Goal: Task Accomplishment & Management: Use online tool/utility

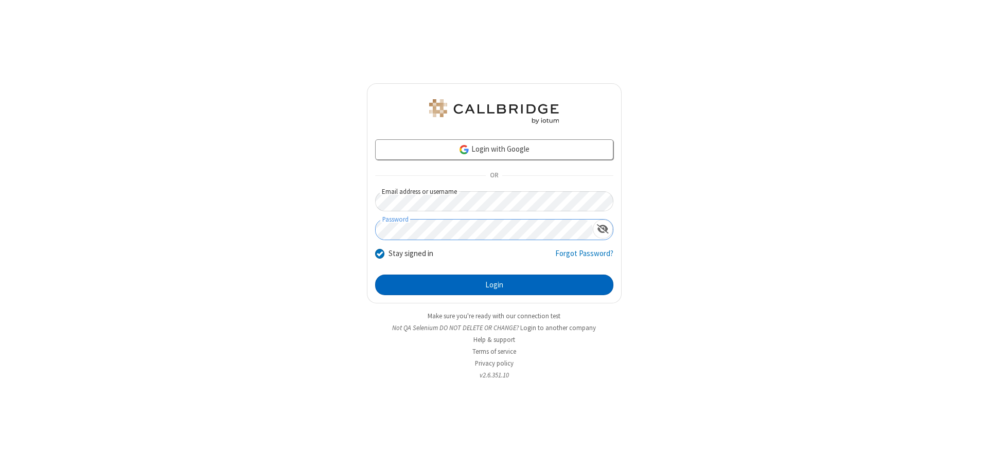
click at [494, 285] on button "Login" at bounding box center [494, 285] width 238 height 21
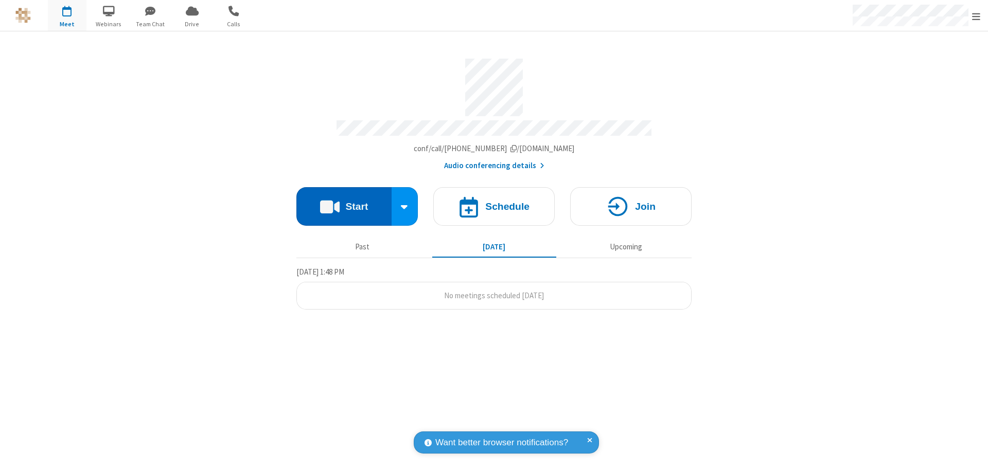
click at [344, 202] on button "Start" at bounding box center [343, 206] width 95 height 39
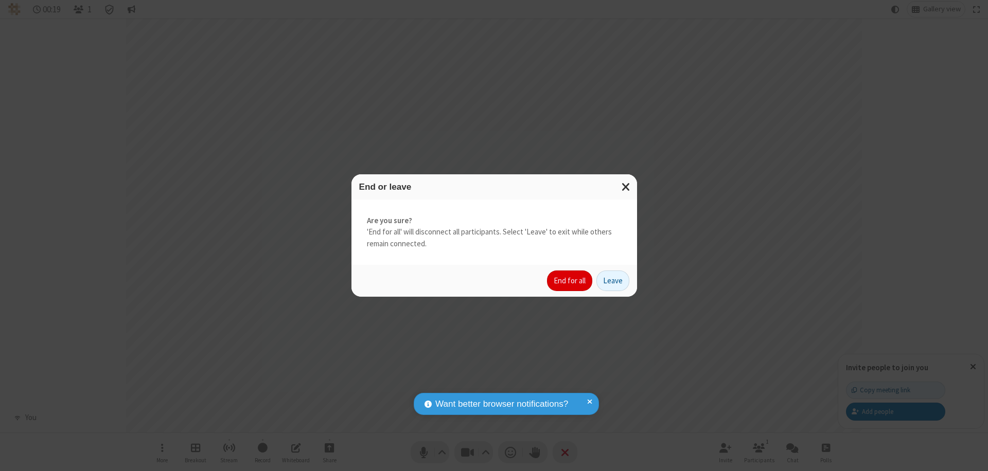
click at [570, 281] on button "End for all" at bounding box center [569, 281] width 45 height 21
